Goal: Navigation & Orientation: Find specific page/section

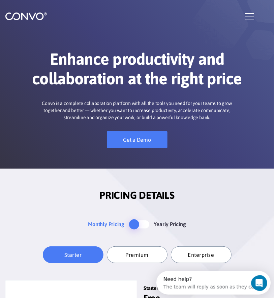
click at [246, 17] on icon "button" at bounding box center [249, 17] width 9 height 10
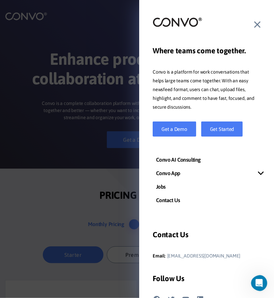
click at [113, 38] on div at bounding box center [137, 149] width 274 height 298
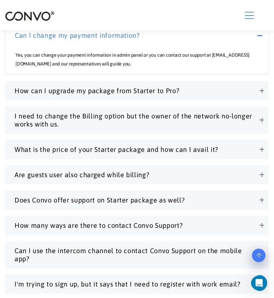
scroll to position [1619, 0]
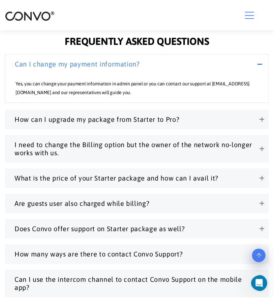
click at [38, 18] on img at bounding box center [30, 16] width 50 height 10
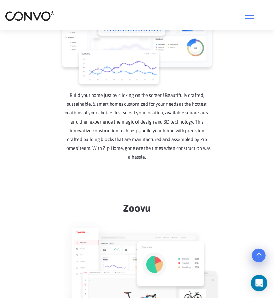
scroll to position [540, 0]
